Goal: Transaction & Acquisition: Purchase product/service

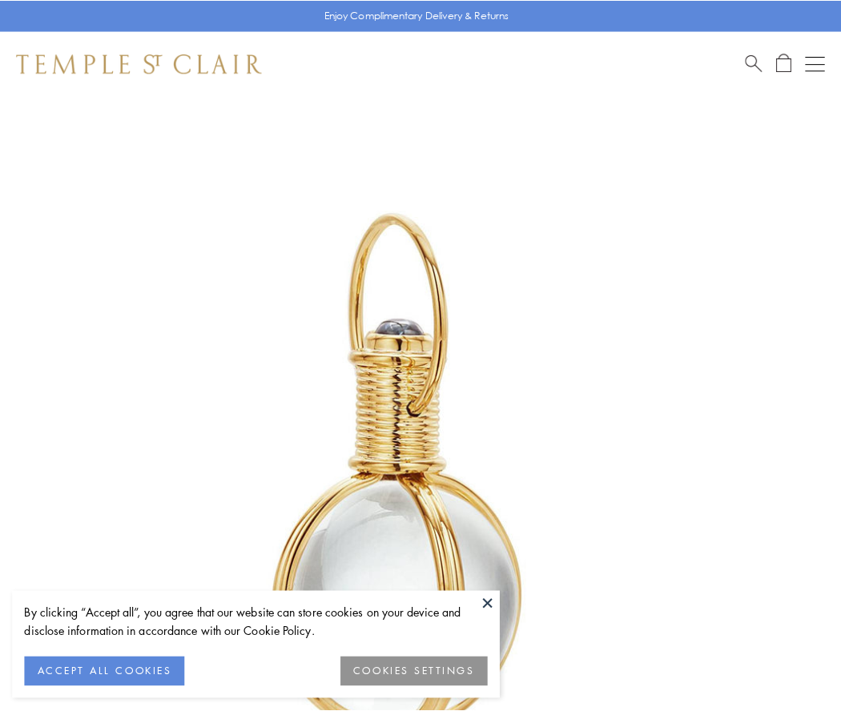
scroll to position [418, 0]
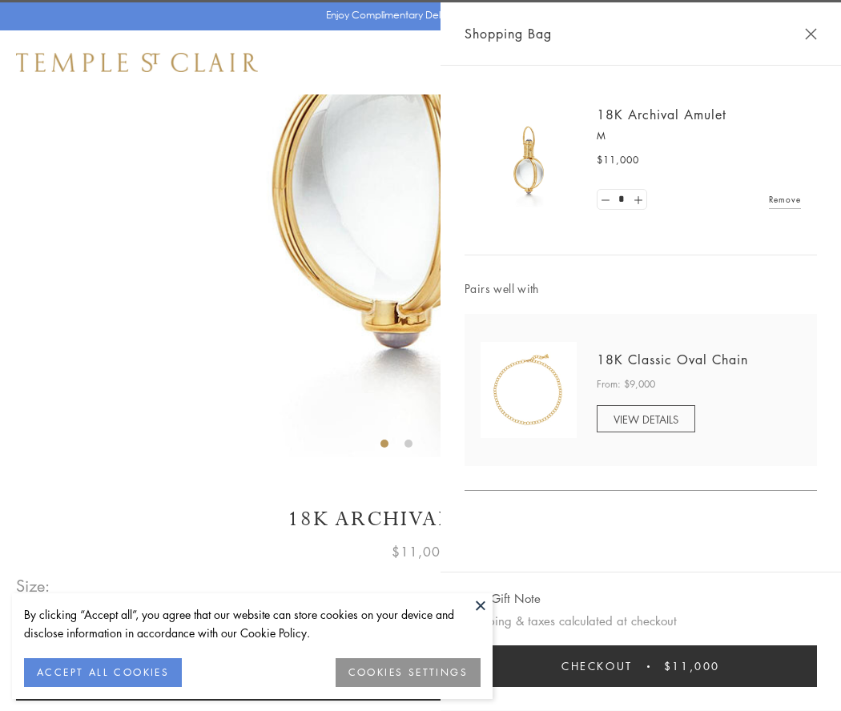
click at [641, 667] on button "Checkout $11,000" at bounding box center [641, 667] width 353 height 42
